Goal: Find specific page/section: Locate a particular part of the current website

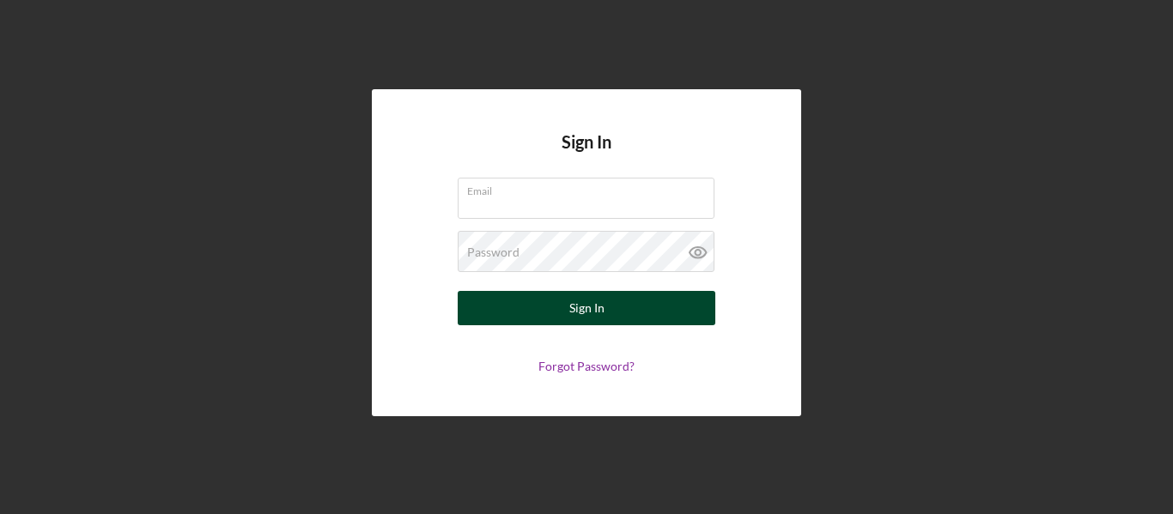
type input "[EMAIL_ADDRESS][DOMAIN_NAME]"
click at [607, 304] on button "Sign In" at bounding box center [587, 308] width 258 height 34
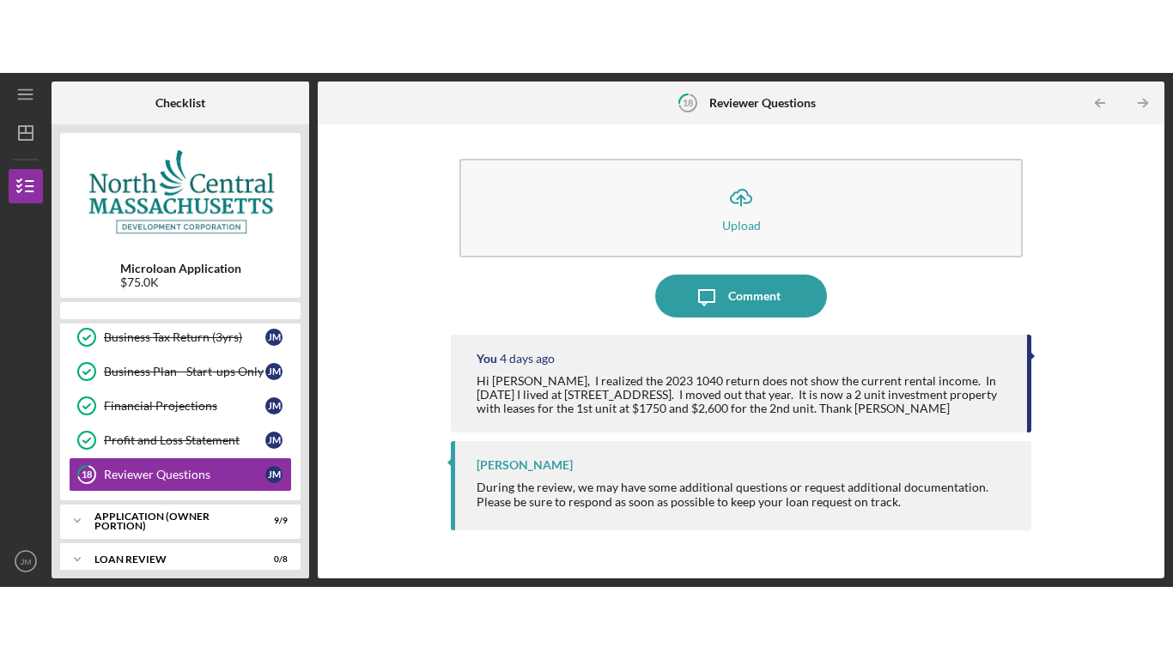
scroll to position [380, 0]
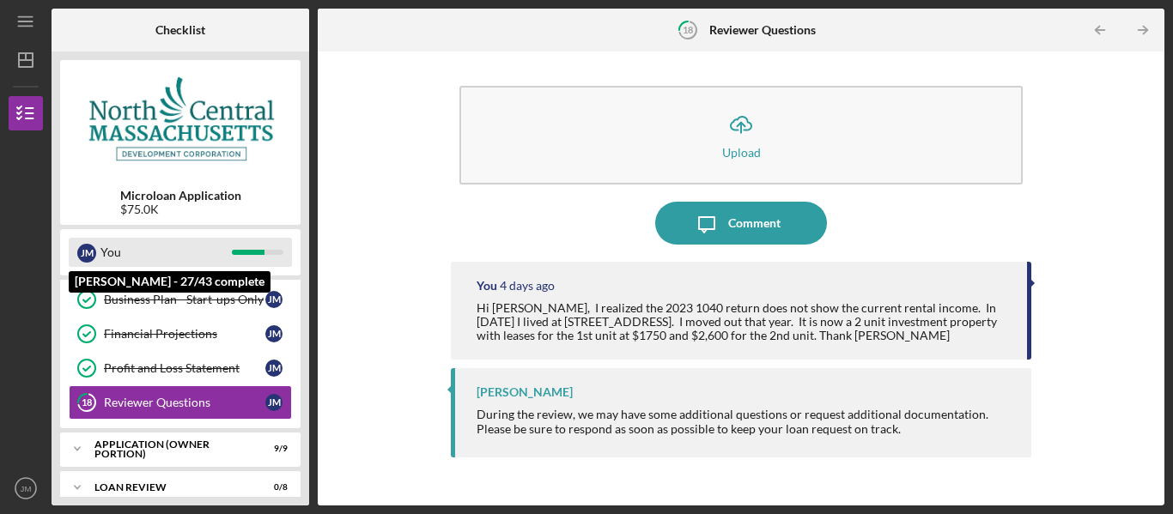
click at [84, 259] on div "[PERSON_NAME]" at bounding box center [86, 253] width 19 height 19
click at [84, 255] on div "[PERSON_NAME]" at bounding box center [86, 253] width 19 height 19
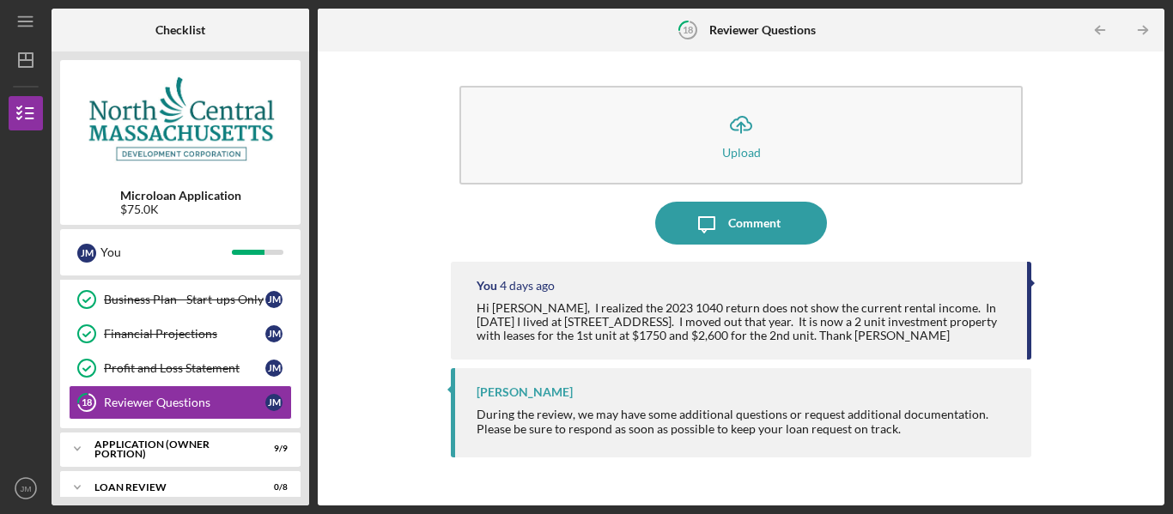
drag, startPoint x: 1158, startPoint y: 163, endPoint x: 1158, endPoint y: 194, distance: 30.9
click at [1158, 194] on div "Icon/Upload Upload Icon/Message Comment You [DATE] Hi [PERSON_NAME], I realized…" at bounding box center [741, 279] width 847 height 454
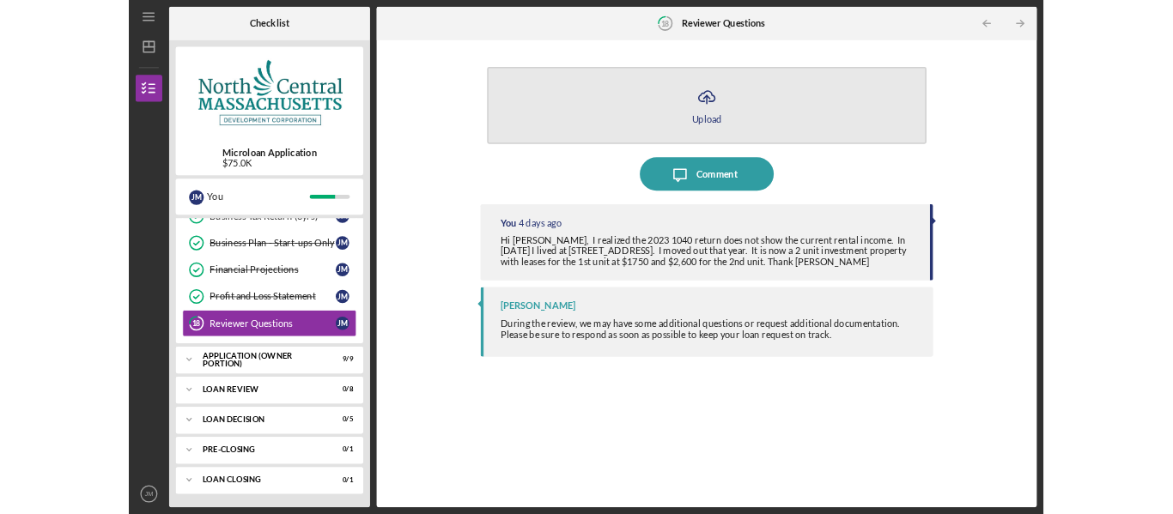
scroll to position [368, 0]
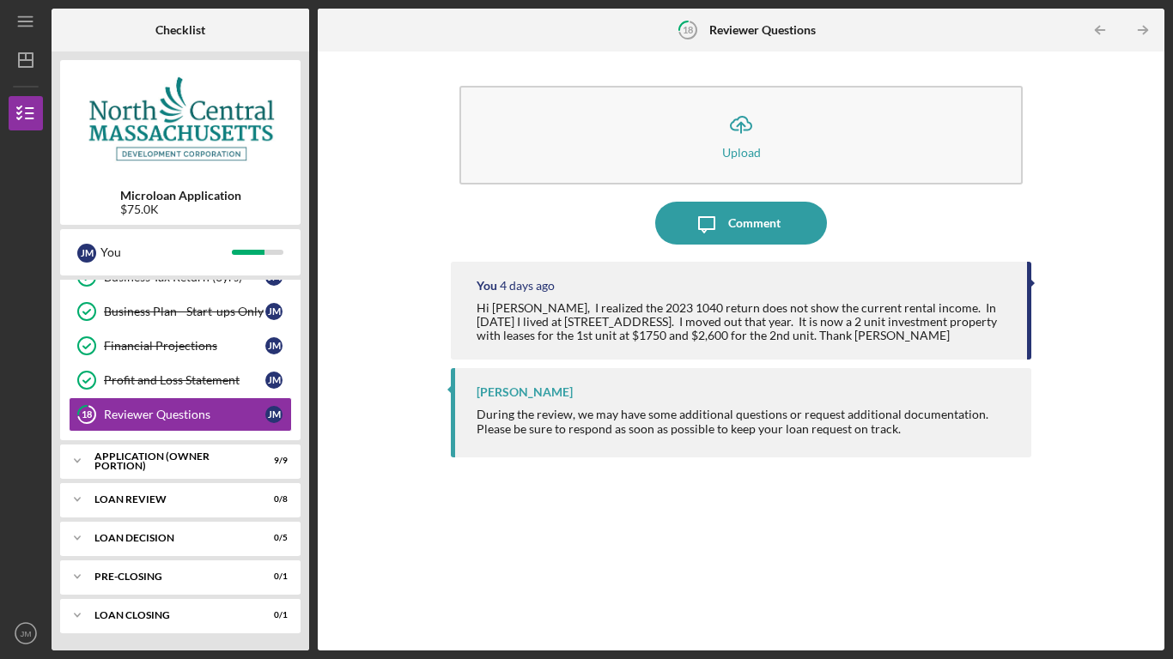
click at [588, 62] on div "Icon/Upload Upload Icon/Message Comment You [DATE] Hi [PERSON_NAME], I realized…" at bounding box center [741, 351] width 580 height 582
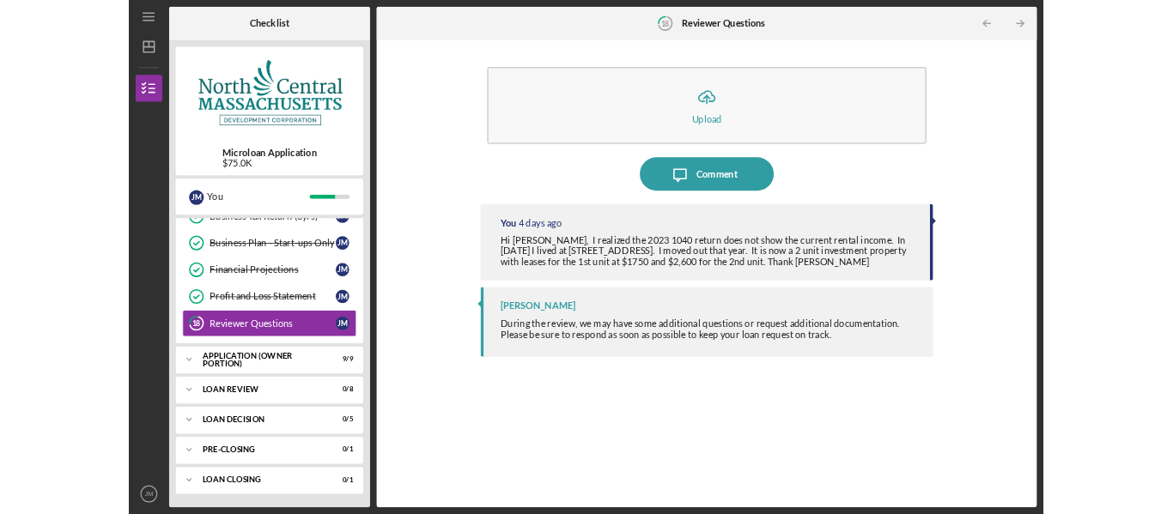
scroll to position [380, 0]
